Goal: Find specific page/section: Find specific page/section

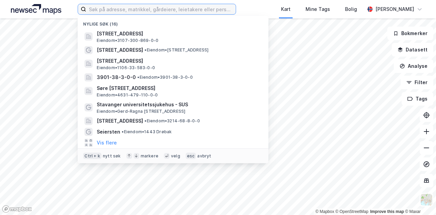
click at [135, 11] on input at bounding box center [160, 9] width 149 height 10
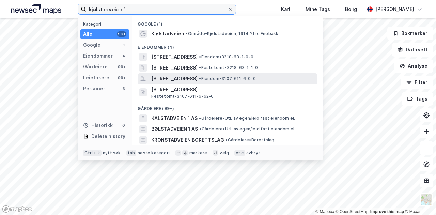
type input "kjølstadveien 1"
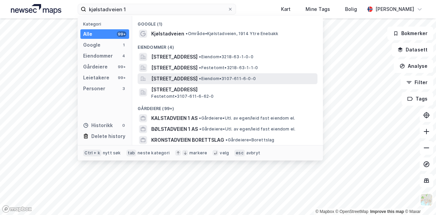
click at [197, 77] on span "[STREET_ADDRESS]" at bounding box center [174, 79] width 46 height 8
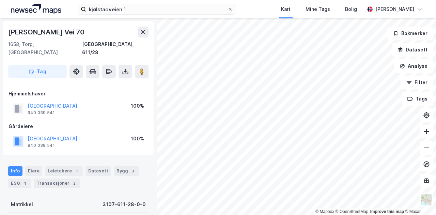
scroll to position [2, 0]
